Goal: Task Accomplishment & Management: Complete application form

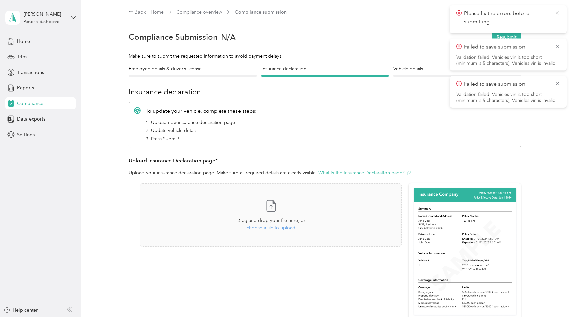
click at [557, 12] on icon at bounding box center [556, 13] width 5 height 6
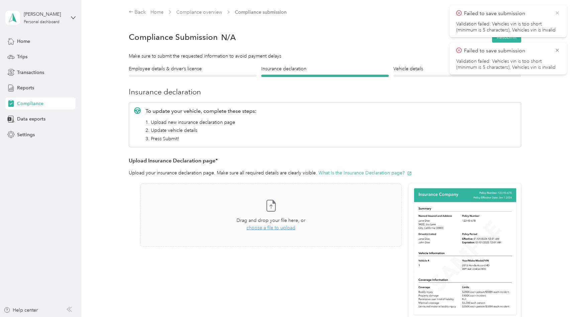
click at [557, 13] on icon at bounding box center [556, 13] width 5 height 6
click at [555, 15] on icon at bounding box center [556, 13] width 5 height 6
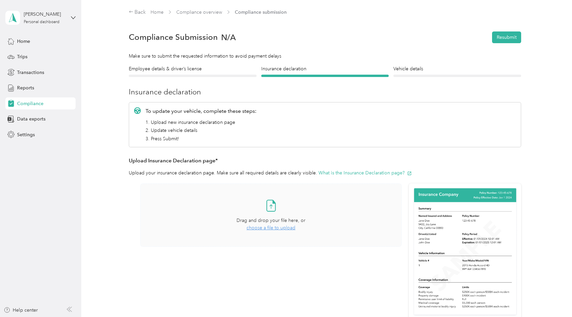
click at [273, 226] on span "choose a file to upload" at bounding box center [270, 228] width 49 height 6
click at [274, 228] on span "choose a file to upload" at bounding box center [270, 228] width 49 height 6
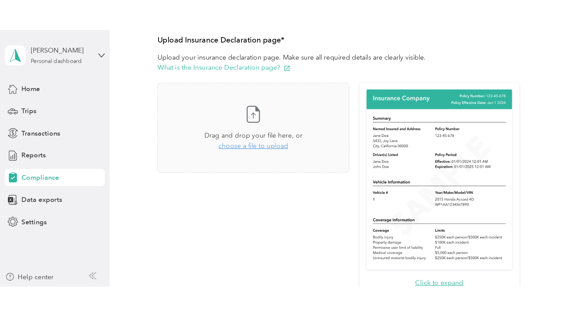
scroll to position [164, 0]
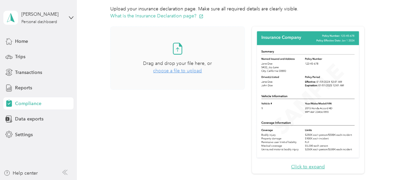
click at [171, 71] on span "choose a file to upload" at bounding box center [177, 71] width 49 height 6
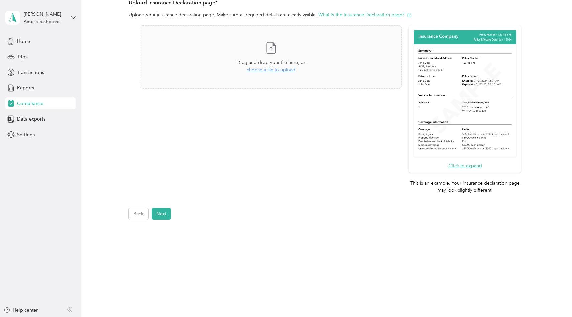
scroll to position [158, 0]
click at [262, 69] on span "choose a file to upload" at bounding box center [270, 70] width 49 height 6
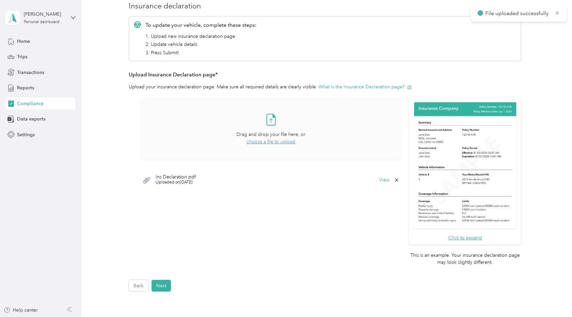
scroll to position [90, 0]
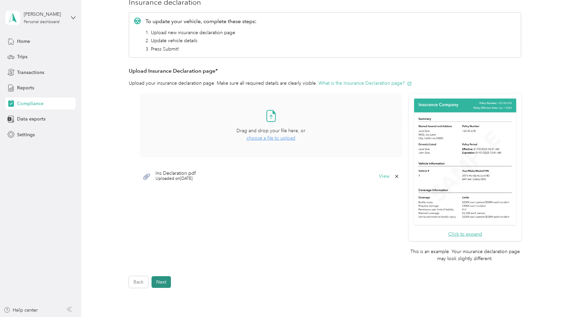
click at [165, 282] on button "Next" at bounding box center [160, 282] width 19 height 12
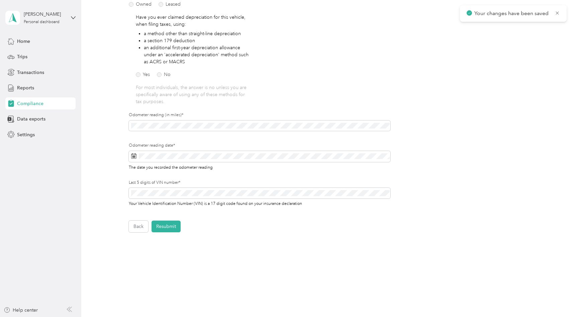
scroll to position [124, 0]
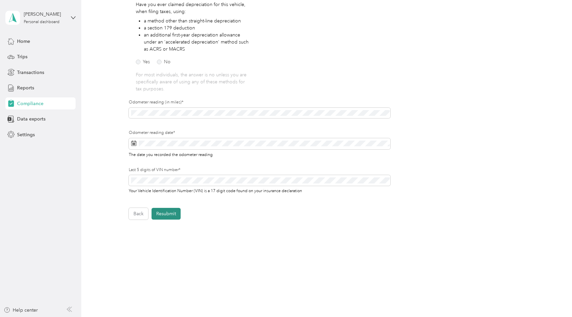
click at [171, 214] on button "Resubmit" at bounding box center [165, 214] width 29 height 12
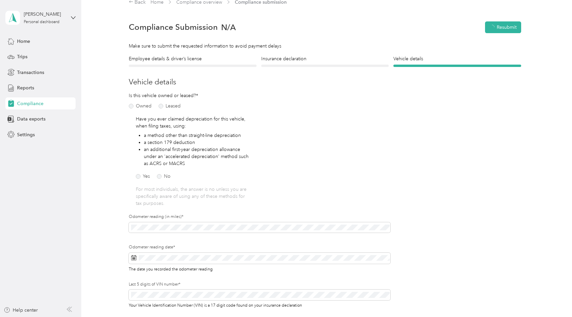
scroll to position [8, 0]
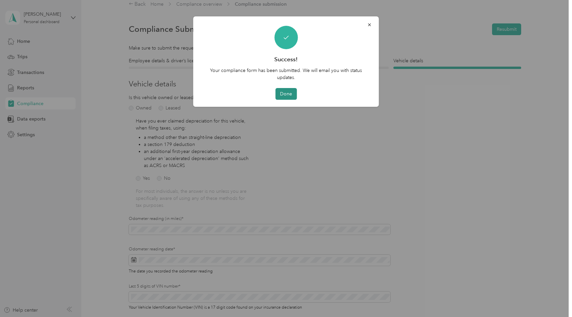
click at [287, 93] on button "Done" at bounding box center [285, 94] width 21 height 12
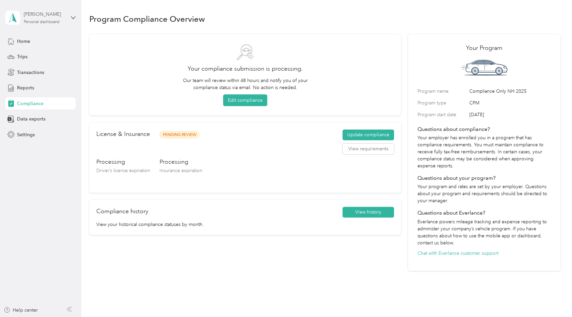
click at [40, 20] on div "Personal dashboard" at bounding box center [42, 22] width 36 height 4
click at [32, 54] on div "Log out" at bounding box center [24, 55] width 26 height 7
